Goal: Task Accomplishment & Management: Manage account settings

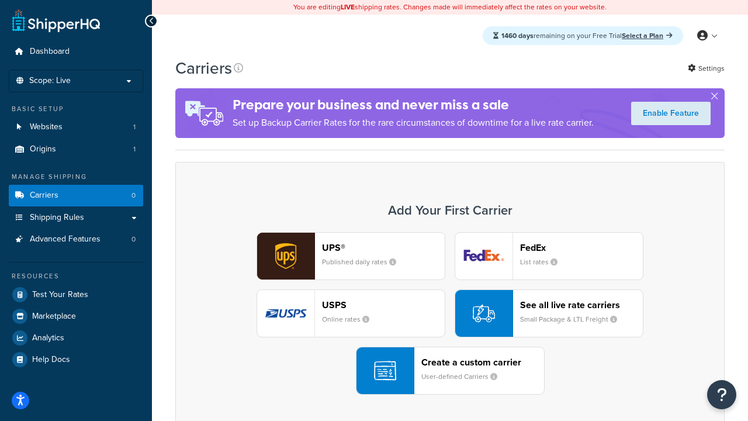
click at [450, 313] on div "UPS® Published daily rates FedEx List rates USPS Online rates See all live rate…" at bounding box center [450, 313] width 525 height 163
click at [582, 247] on header "FedEx" at bounding box center [581, 247] width 123 height 11
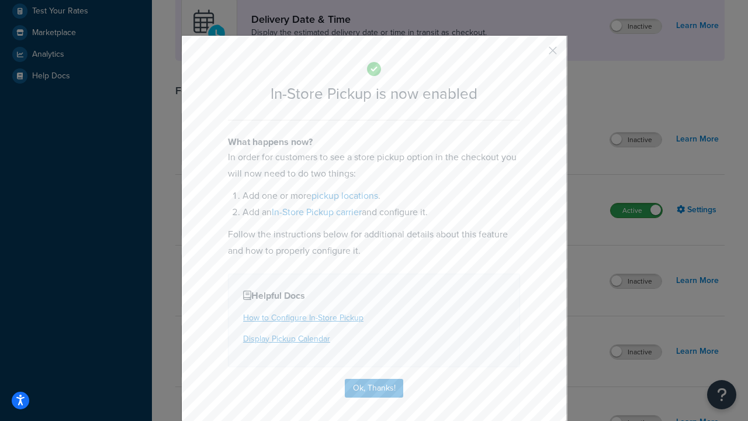
scroll to position [328, 0]
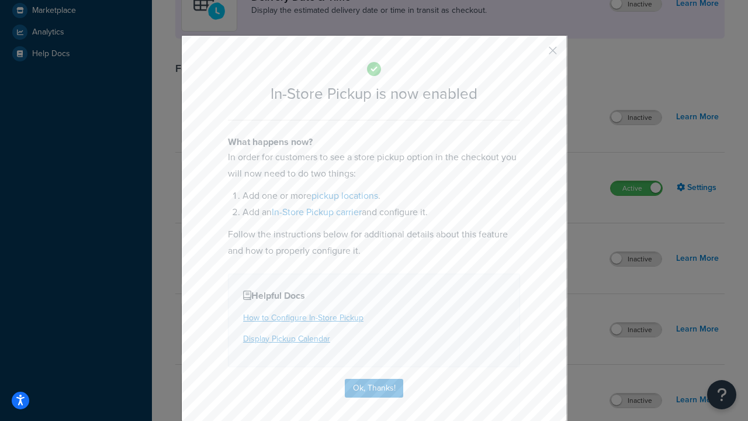
click at [536, 54] on button "button" at bounding box center [535, 54] width 3 height 3
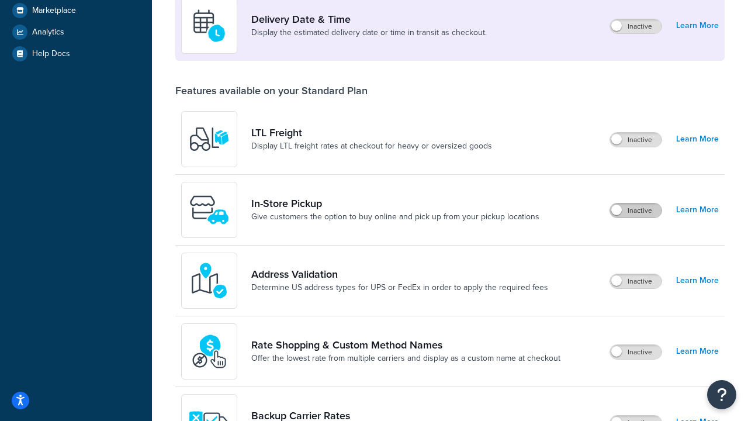
scroll to position [284, 0]
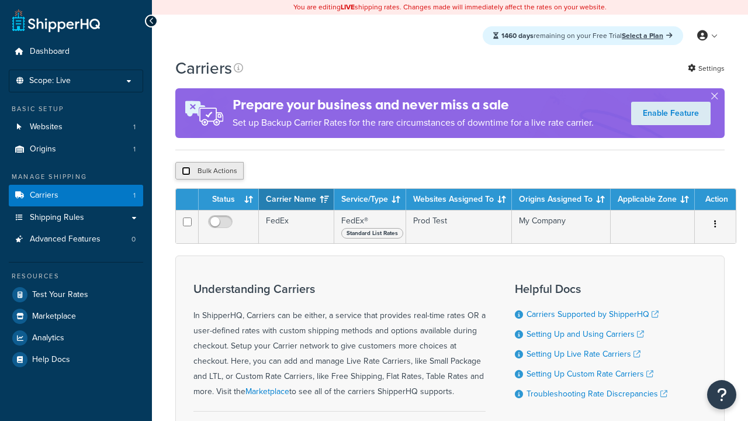
click at [186, 172] on input "checkbox" at bounding box center [186, 171] width 9 height 9
checkbox input "true"
click at [0, 0] on button "Delete" at bounding box center [0, 0] width 0 height 0
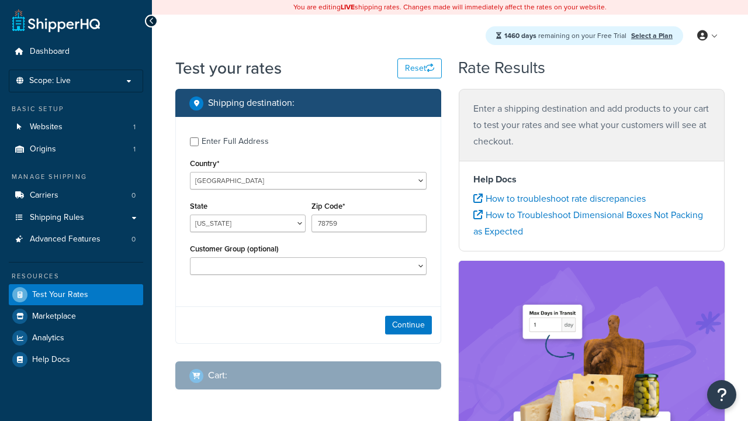
select select "[GEOGRAPHIC_DATA]"
click at [478, 199] on icon at bounding box center [478, 198] width 9 height 9
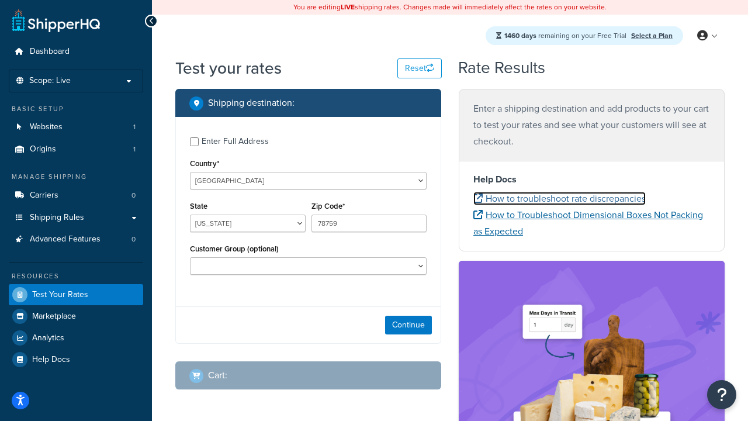
click at [478, 215] on icon at bounding box center [478, 214] width 9 height 9
